Goal: Information Seeking & Learning: Learn about a topic

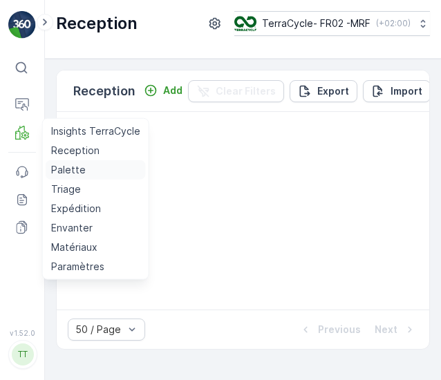
click at [76, 171] on p "Palette" at bounding box center [68, 170] width 35 height 14
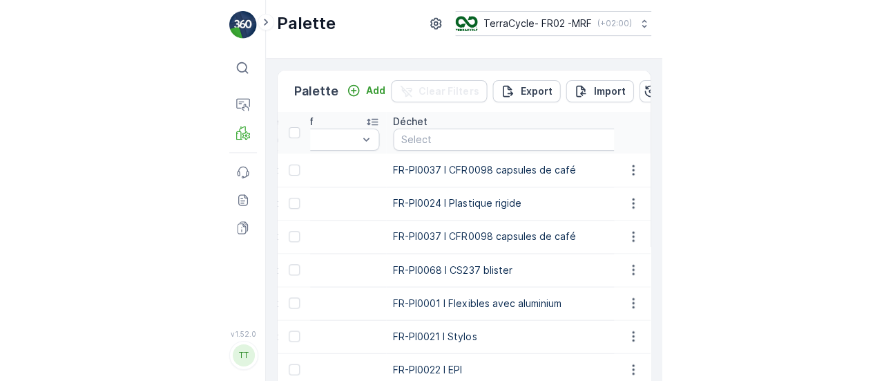
scroll to position [0, 506]
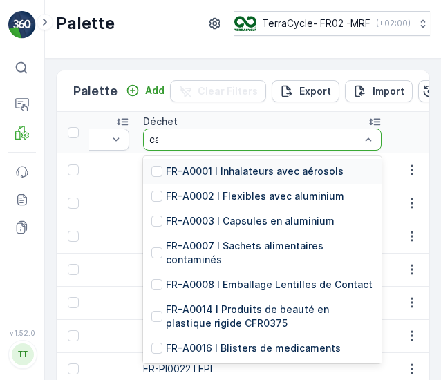
type input "cas"
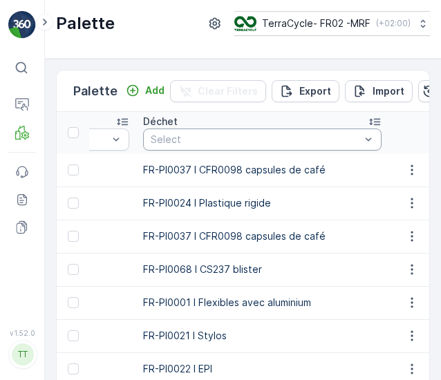
click at [202, 121] on div "Déchet" at bounding box center [262, 122] width 238 height 14
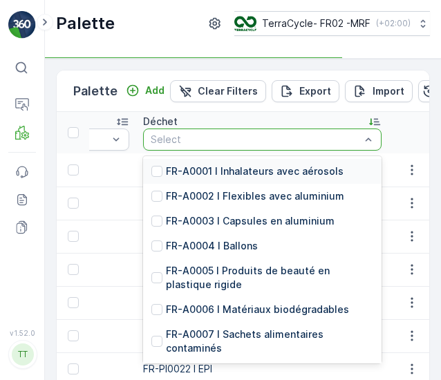
click at [200, 131] on div "Select" at bounding box center [262, 139] width 238 height 22
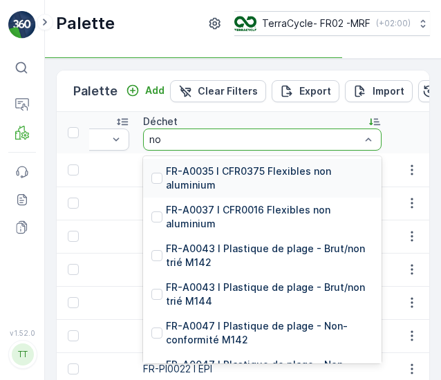
type input "non"
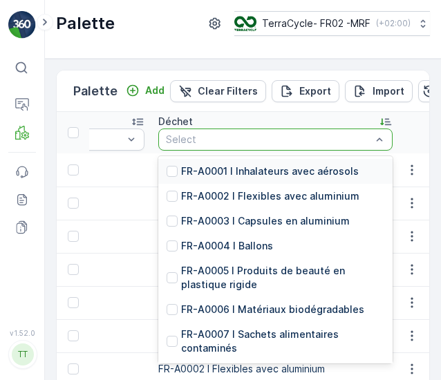
type input "c"
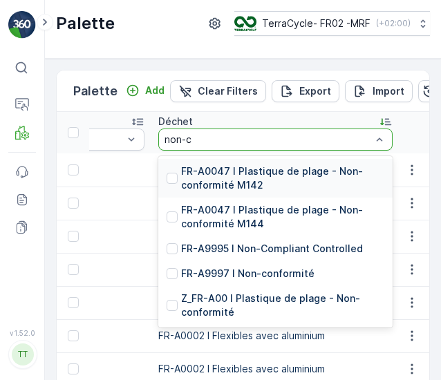
type input "non-co"
click at [276, 267] on p "FR-A9997 I Non-conformité" at bounding box center [247, 274] width 133 height 14
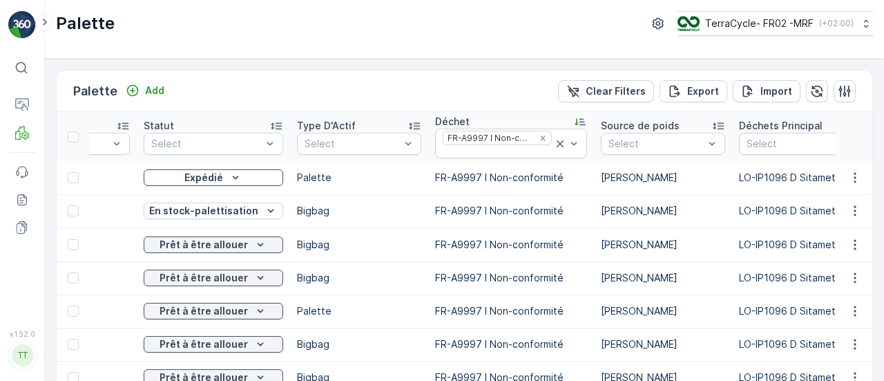
scroll to position [0, 219]
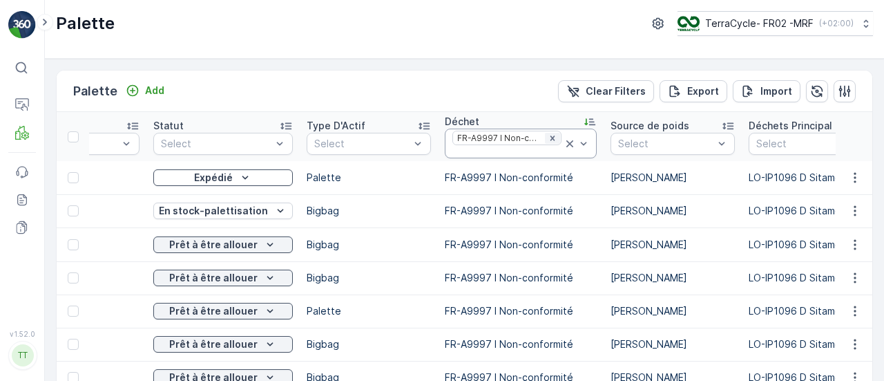
click at [440, 137] on icon "Remove FR-A9997 I Non-conformité" at bounding box center [553, 138] width 10 height 10
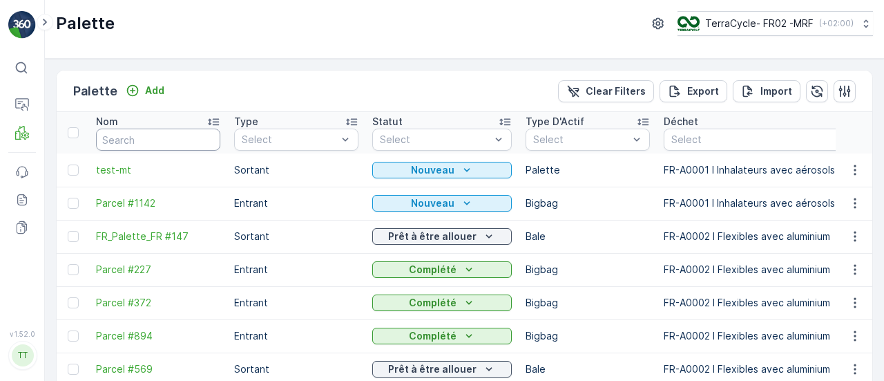
click at [151, 137] on input "text" at bounding box center [158, 139] width 124 height 22
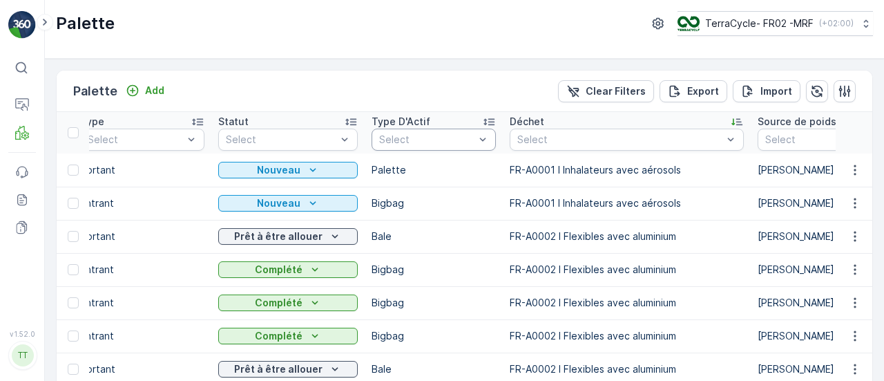
scroll to position [0, 155]
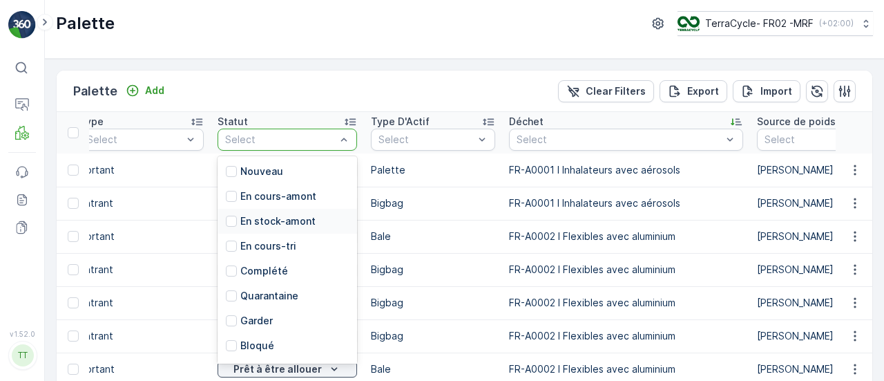
click at [299, 209] on div "En stock-amont" at bounding box center [288, 221] width 140 height 25
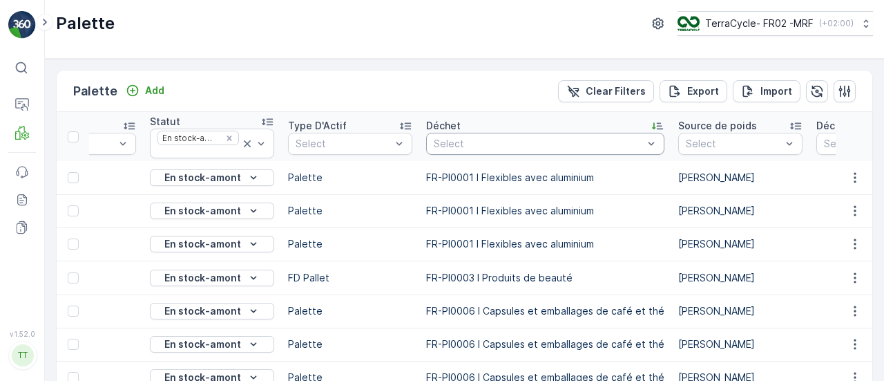
click at [440, 133] on div "Select" at bounding box center [545, 144] width 238 height 22
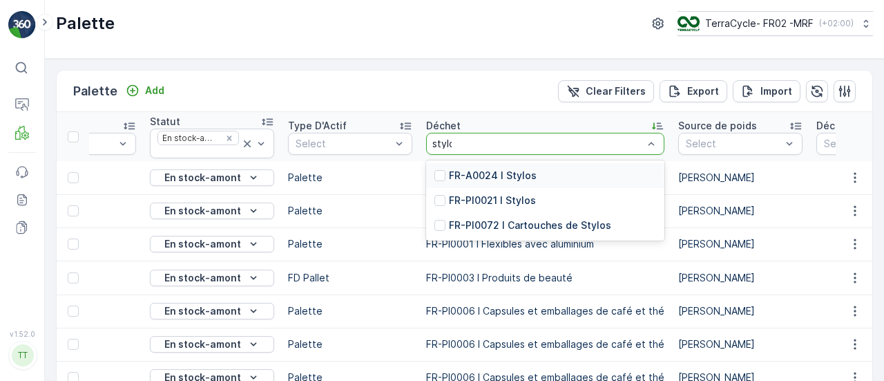
type input "stylos"
click at [440, 172] on p "FR-A0024 I Stylos" at bounding box center [493, 176] width 88 height 14
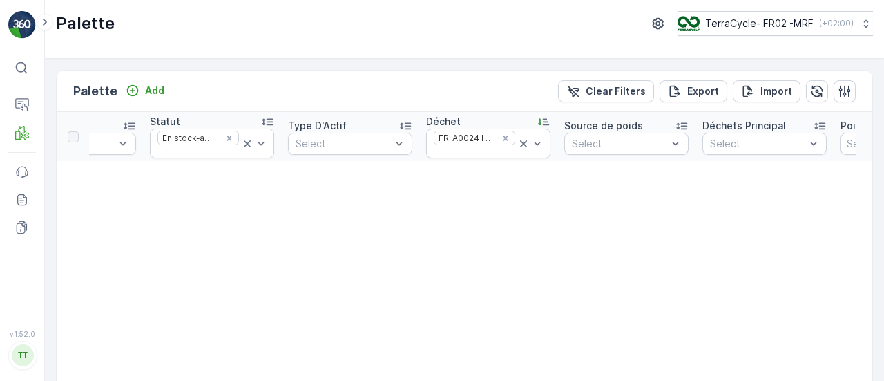
click at [440, 139] on icon at bounding box center [524, 144] width 14 height 14
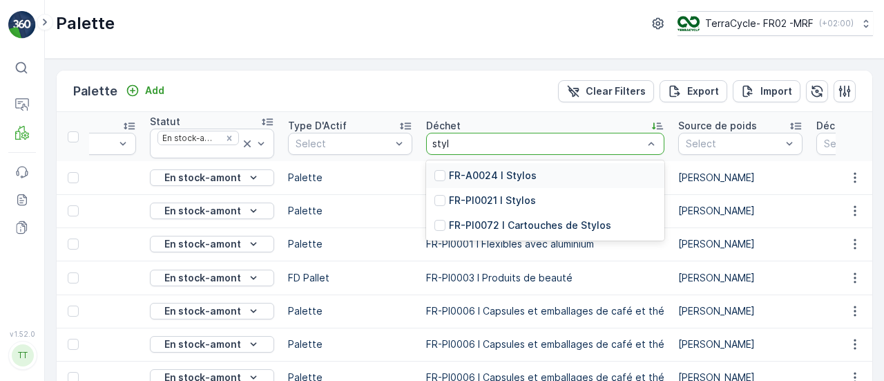
type input "stylo"
click at [440, 207] on div "FR-PI0021 I Stylos" at bounding box center [545, 200] width 238 height 25
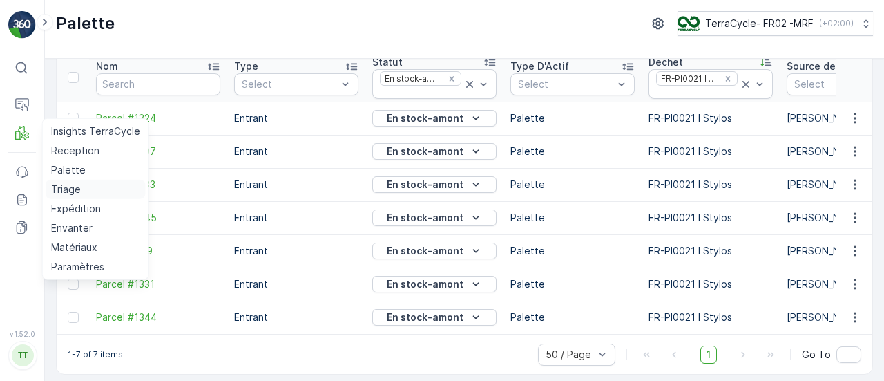
click at [69, 190] on p "Triage" at bounding box center [66, 189] width 30 height 14
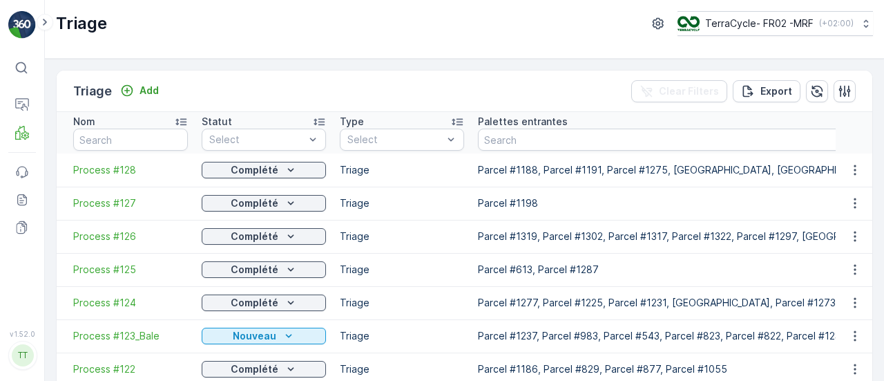
click at [115, 169] on span "Process #128" at bounding box center [130, 170] width 115 height 14
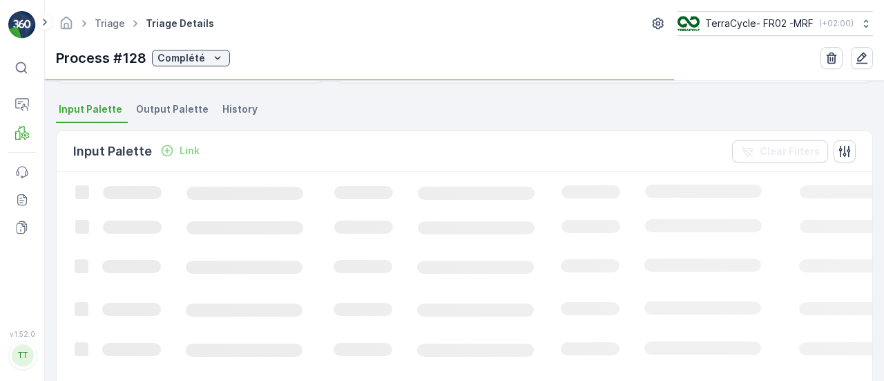
scroll to position [323, 0]
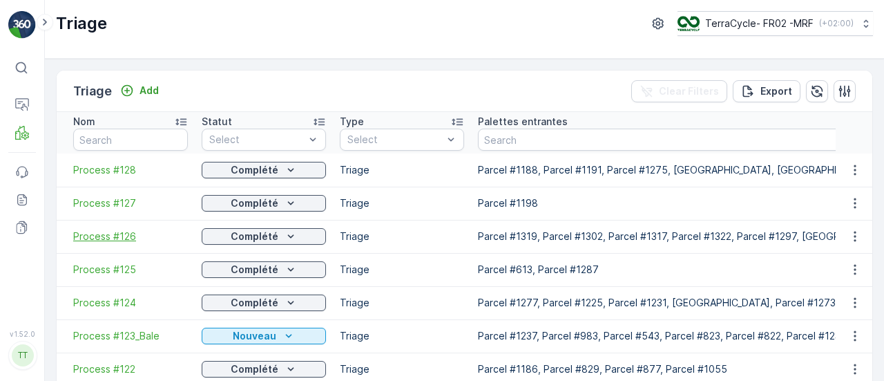
click at [113, 237] on span "Process #126" at bounding box center [130, 236] width 115 height 14
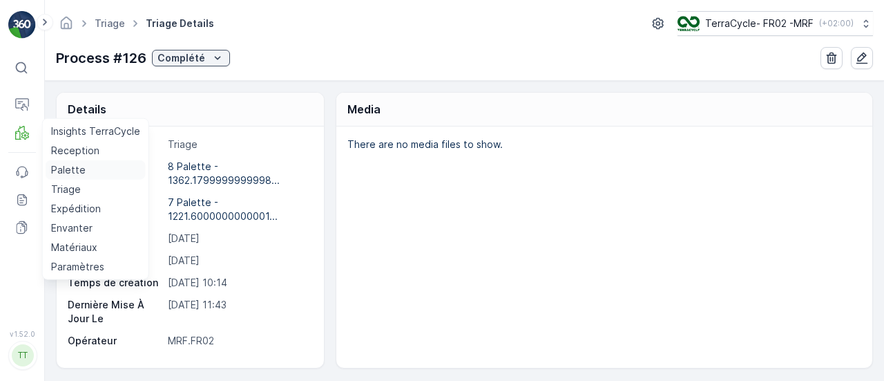
click at [79, 176] on link "Palette" at bounding box center [96, 169] width 100 height 19
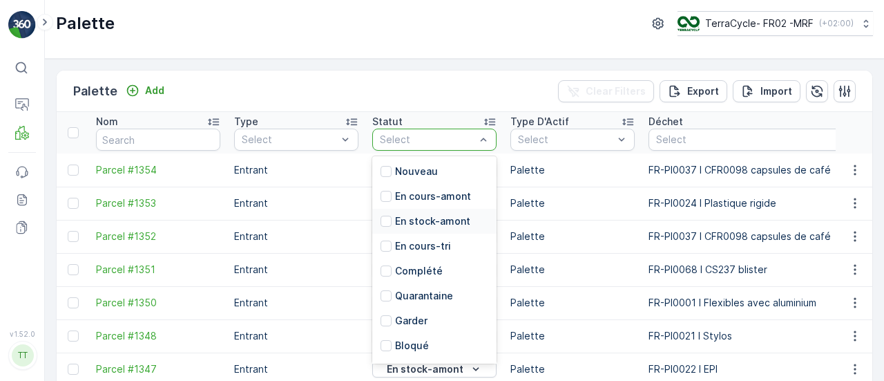
click at [424, 214] on p "En stock-amont" at bounding box center [432, 221] width 75 height 14
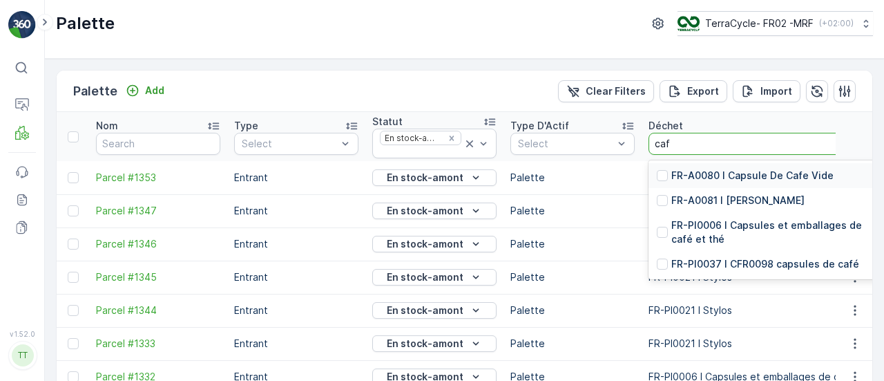
type input "cafe"
click at [440, 220] on p "FR-PI0006 I Capsules et emballages de café et thé" at bounding box center [774, 232] width 207 height 28
